Goal: Find specific page/section: Find specific page/section

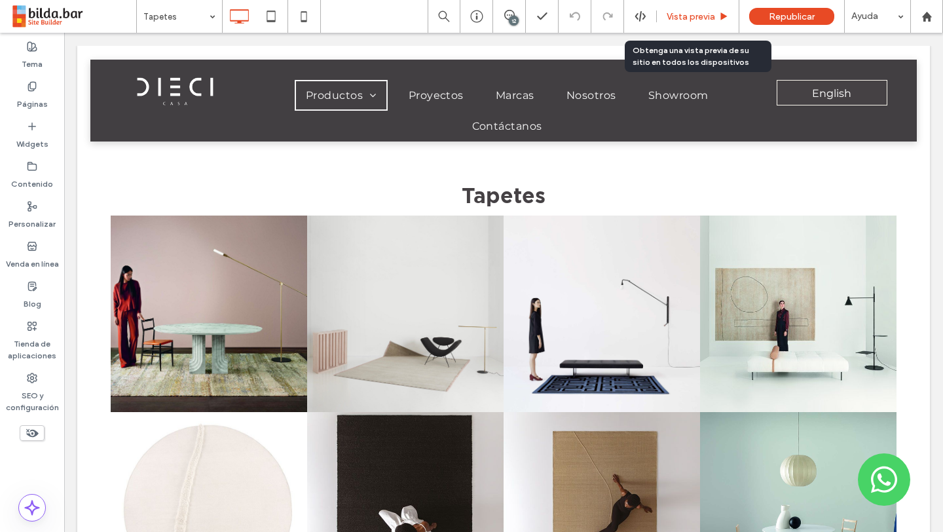
click at [670, 20] on span "Vista previa" at bounding box center [691, 16] width 48 height 11
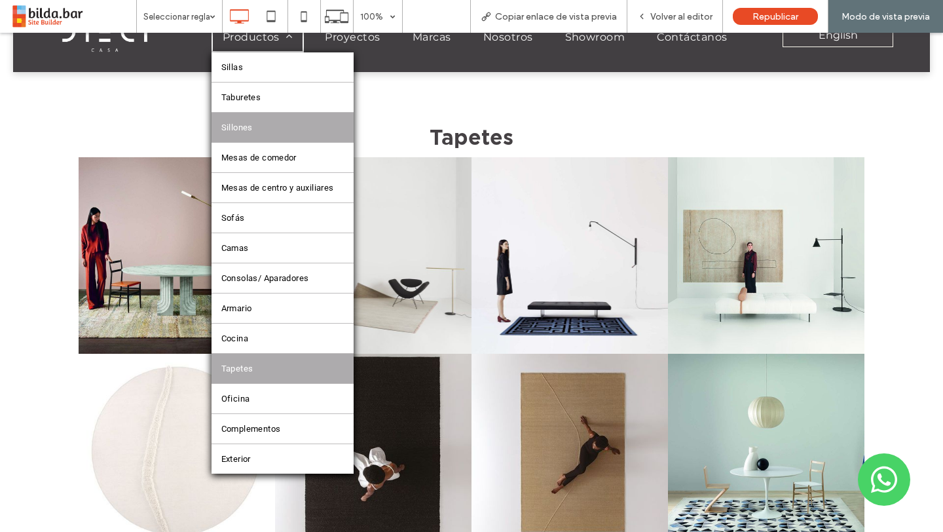
scroll to position [46, 0]
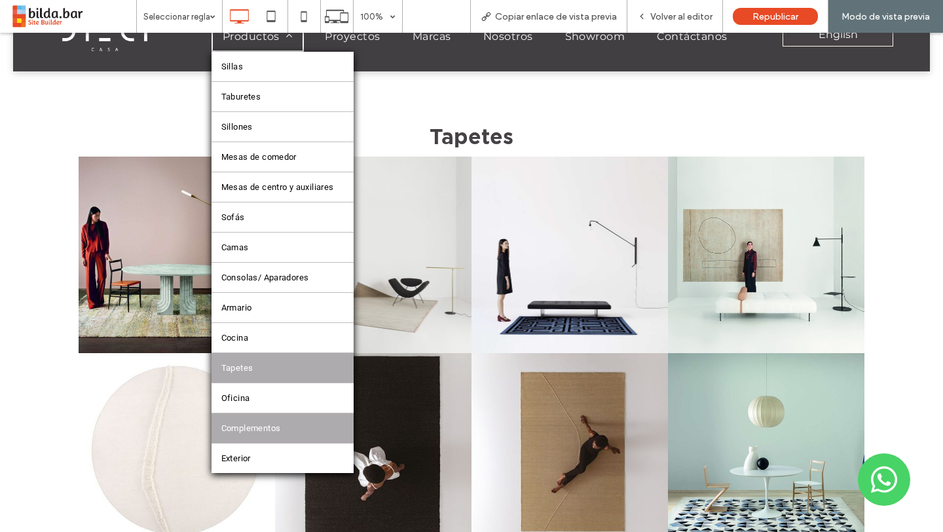
click at [284, 424] on link "Complementos" at bounding box center [283, 427] width 142 height 29
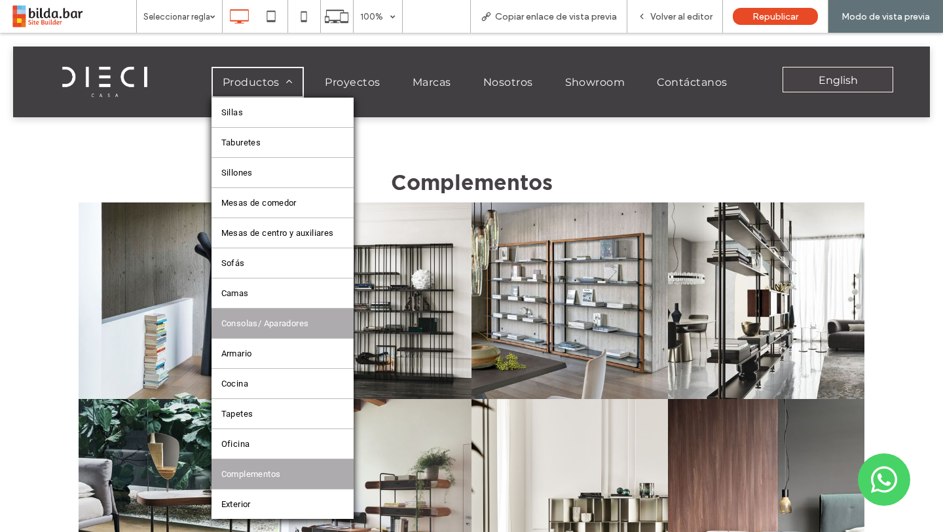
click at [292, 324] on span "Consolas/ Aparadores" at bounding box center [265, 323] width 88 height 10
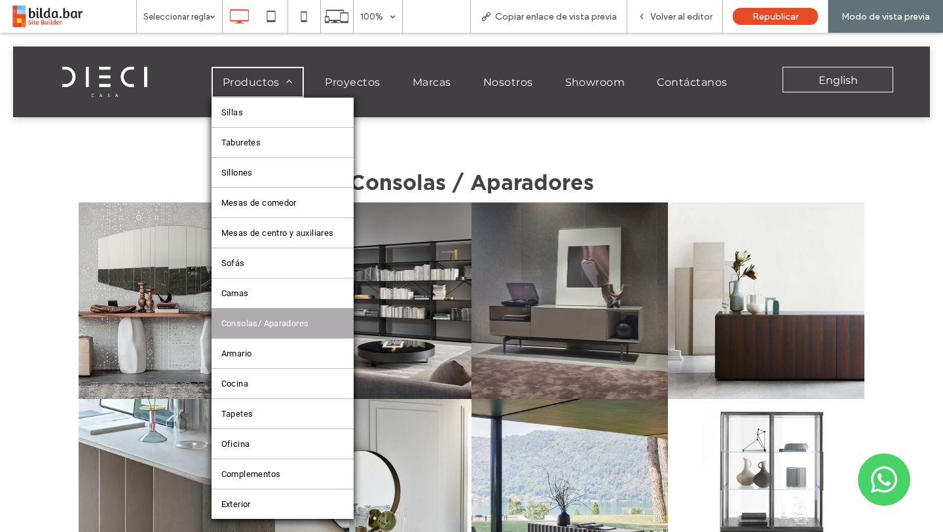
click at [275, 76] on span "Productos" at bounding box center [258, 82] width 71 height 12
click at [270, 196] on link "Mesas de comedor" at bounding box center [283, 202] width 142 height 29
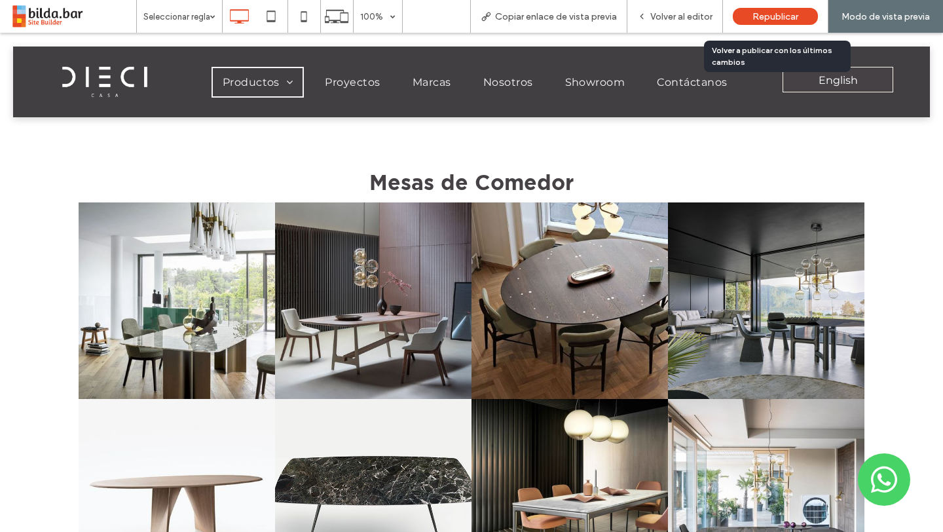
click at [771, 16] on span "Republicar" at bounding box center [775, 16] width 46 height 11
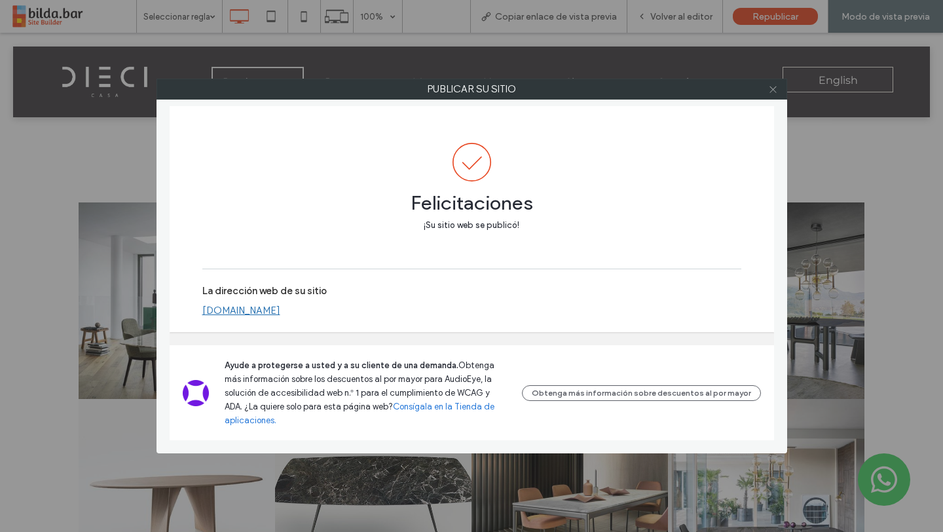
click at [775, 90] on icon at bounding box center [773, 89] width 10 height 10
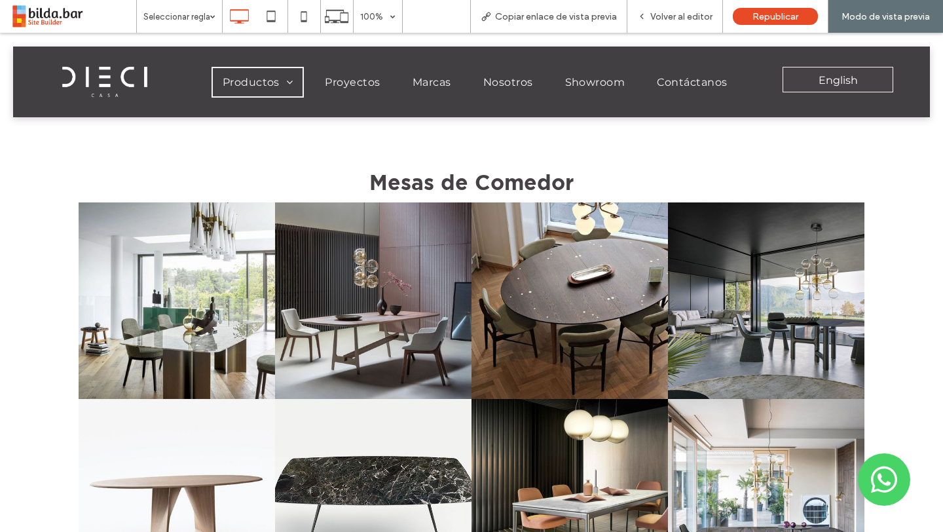
click at [679, 18] on span "Volver al editor" at bounding box center [681, 16] width 62 height 11
